Goal: Find specific page/section

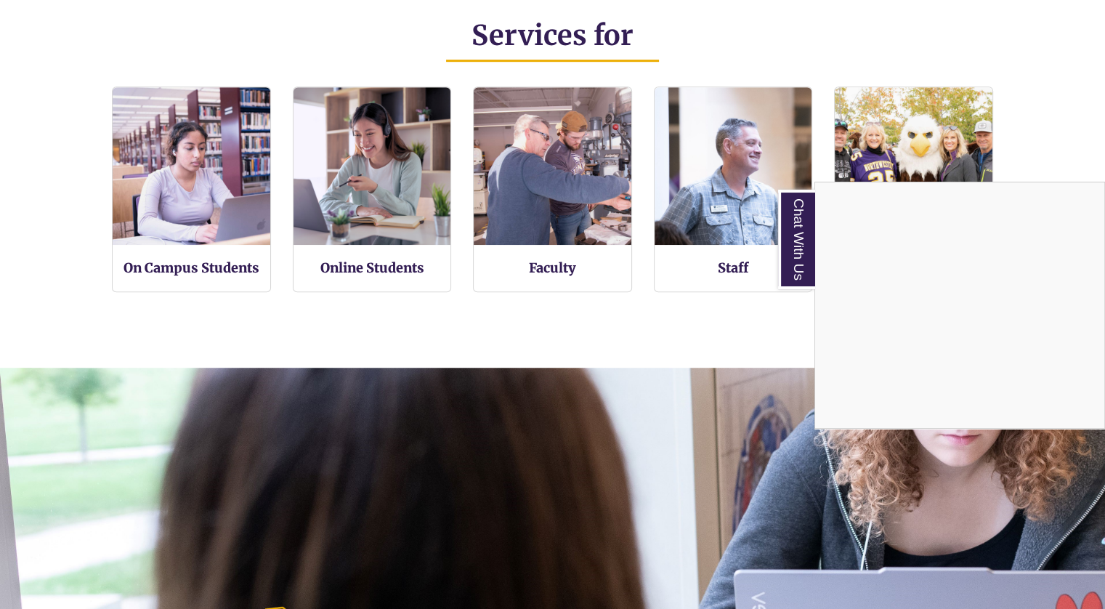
scroll to position [944, 0]
click at [725, 131] on div "Chat With Us" at bounding box center [552, 304] width 1105 height 609
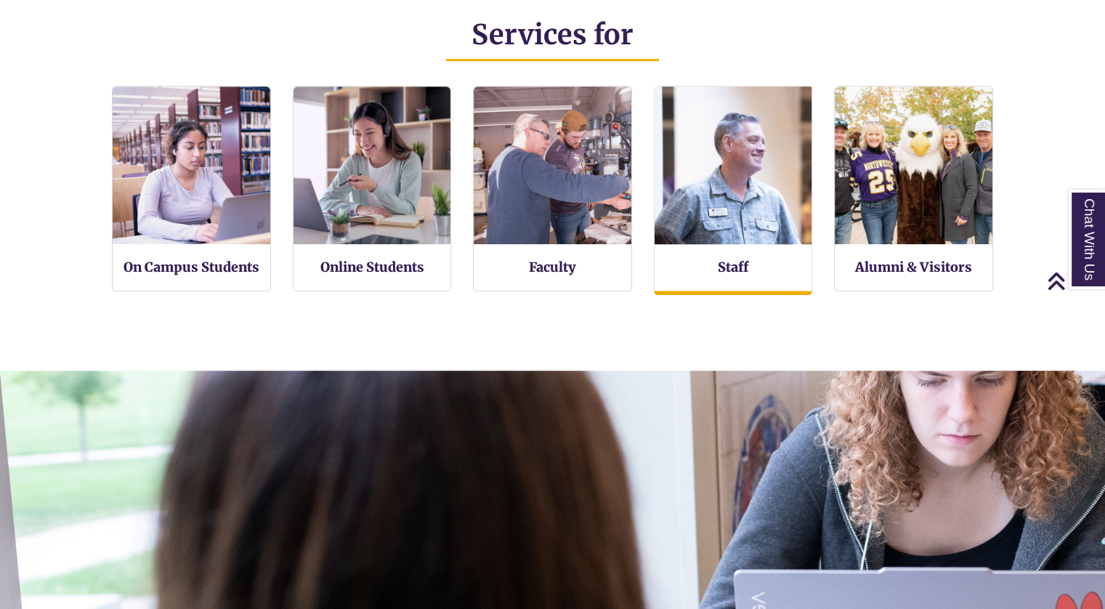
click at [725, 131] on img at bounding box center [732, 165] width 173 height 173
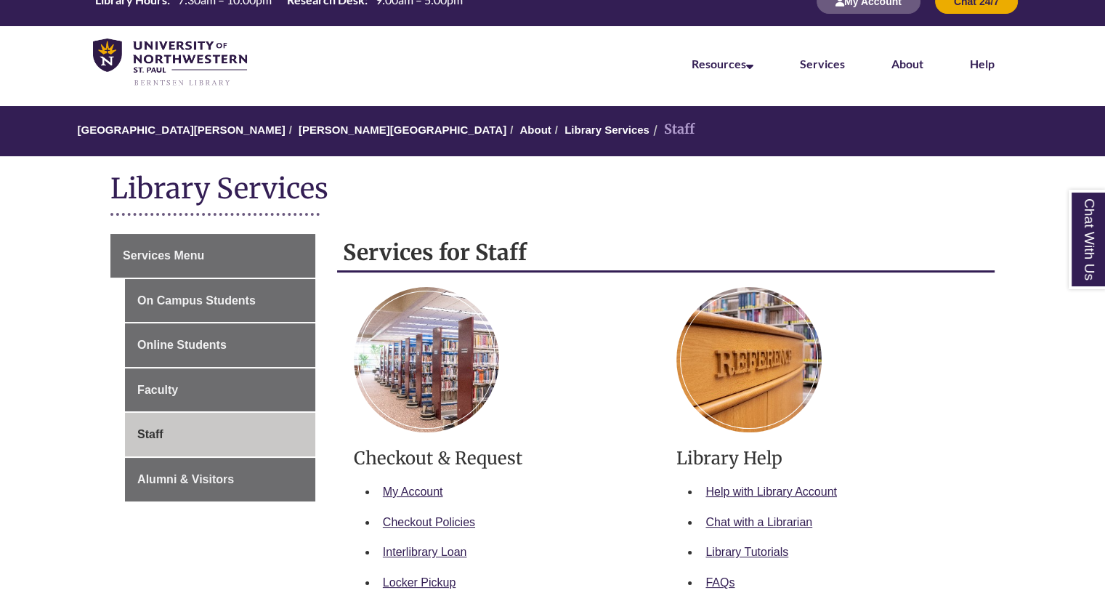
scroll to position [28, 0]
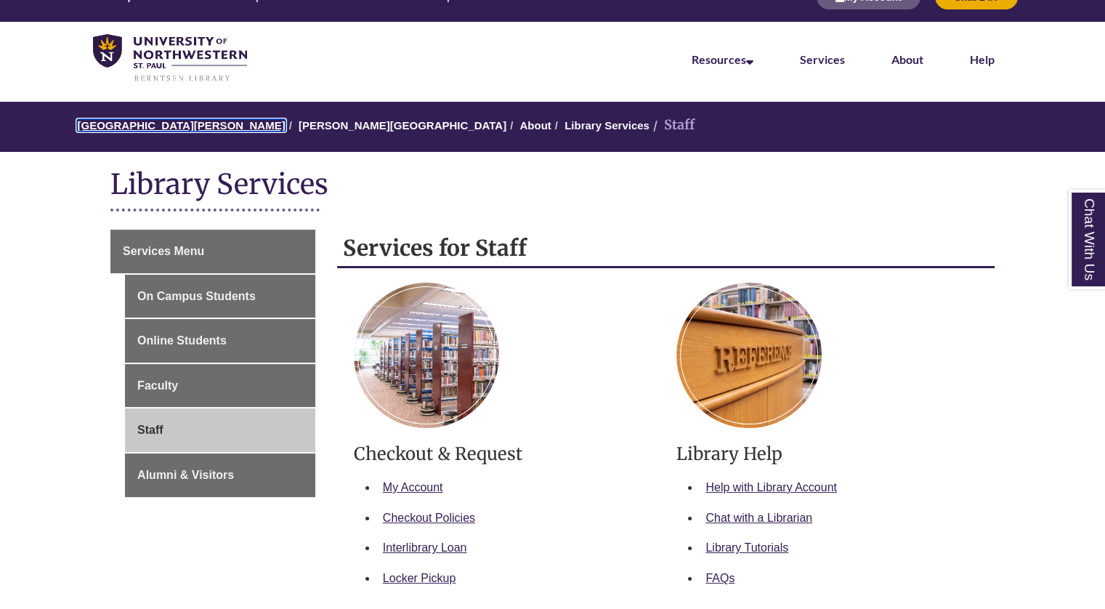
click at [163, 120] on link "University of Northwestern - St. Paul" at bounding box center [181, 125] width 208 height 12
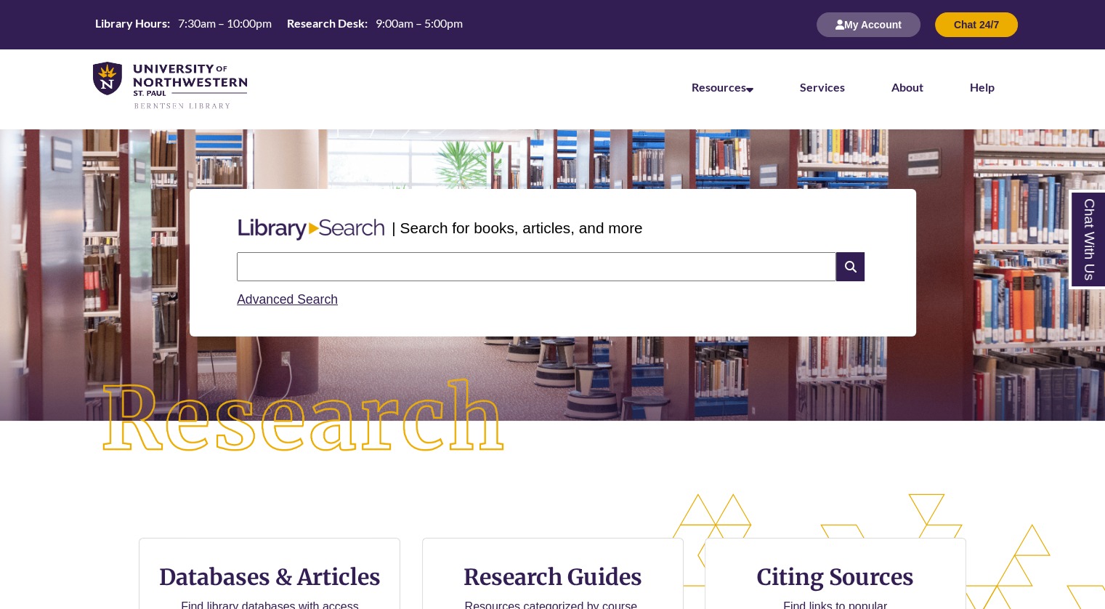
click at [139, 513] on div "CTA Buttons Databases & Articles Find library databases with access to articles…" at bounding box center [552, 613] width 1105 height 241
click at [301, 280] on input "text" at bounding box center [536, 266] width 599 height 29
type input "**********"
